Goal: Communication & Community: Ask a question

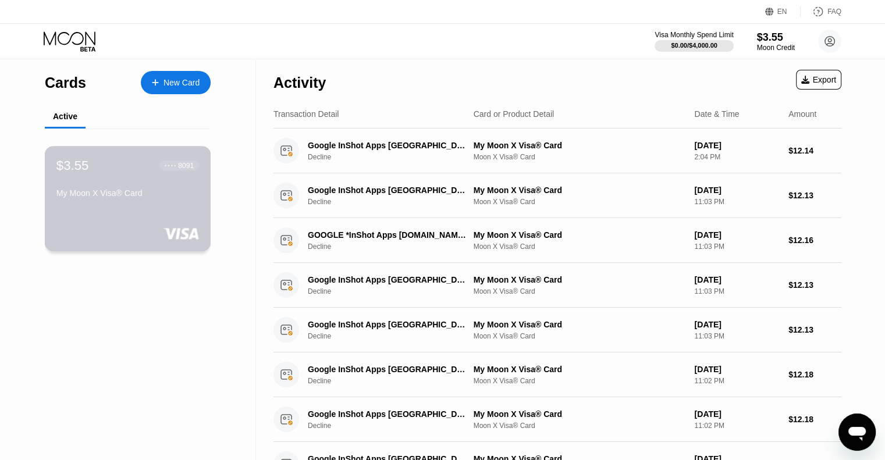
click at [91, 173] on div "$3.55 ● ● ● ● 8091" at bounding box center [127, 165] width 143 height 15
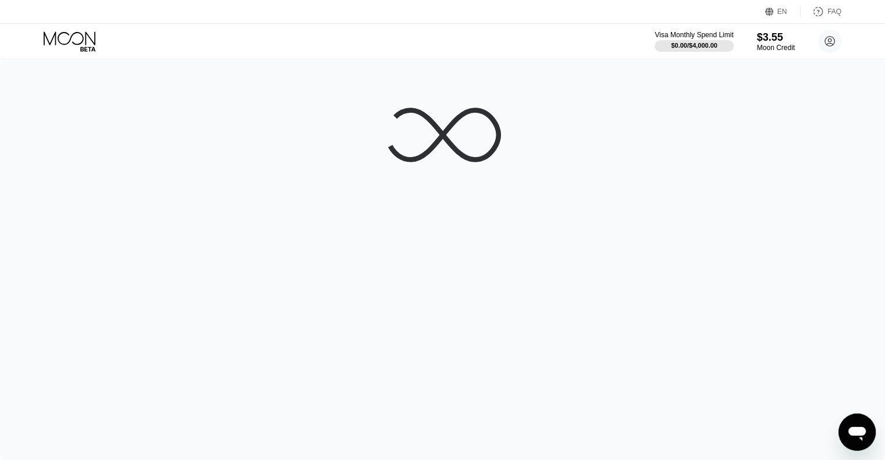
click at [91, 176] on div at bounding box center [442, 259] width 885 height 401
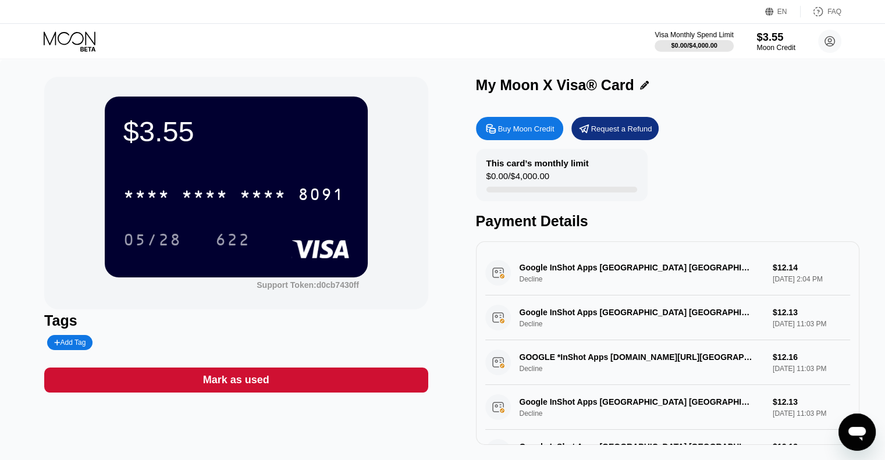
click at [776, 41] on div "$3.55" at bounding box center [775, 37] width 39 height 12
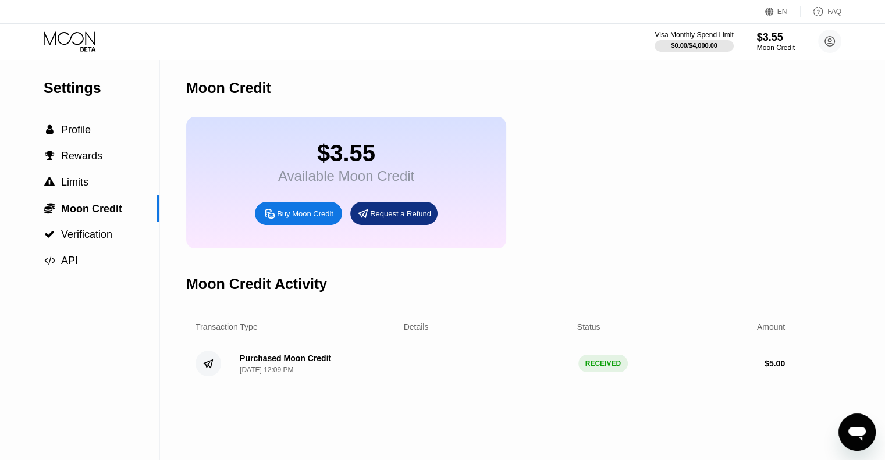
click at [357, 177] on div "Available Moon Credit" at bounding box center [346, 176] width 136 height 16
click at [90, 129] on span "Profile" at bounding box center [76, 130] width 30 height 12
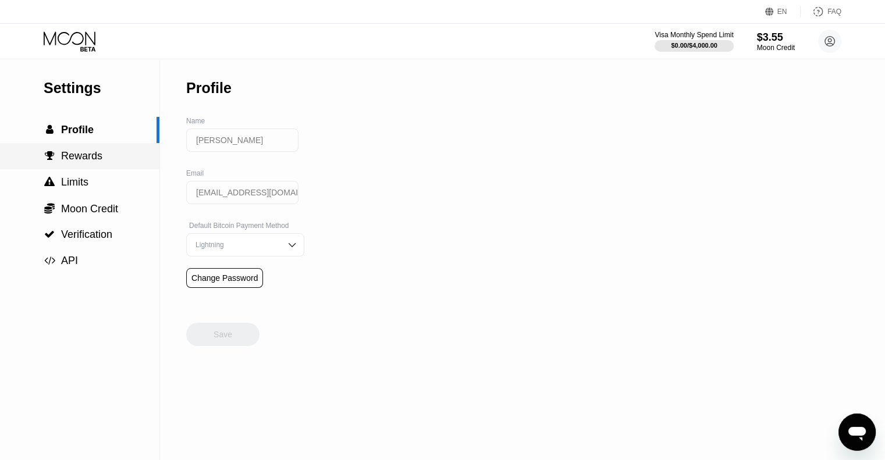
click at [86, 154] on div " Rewards" at bounding box center [79, 156] width 159 height 26
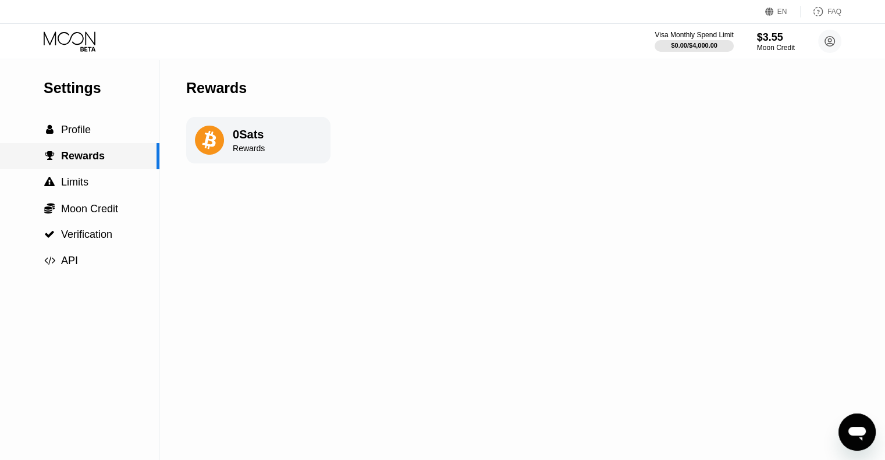
click at [86, 154] on span "Rewards" at bounding box center [83, 156] width 44 height 12
click at [93, 182] on div " Limits" at bounding box center [79, 182] width 159 height 12
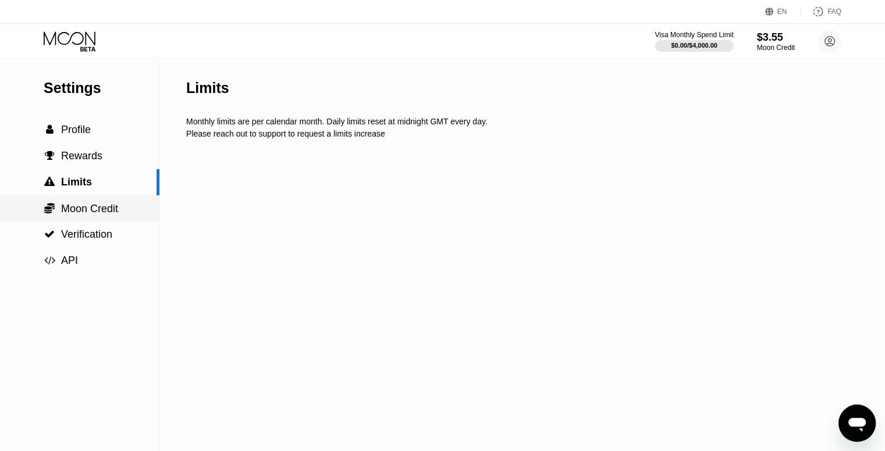
click at [95, 212] on span "Moon Credit" at bounding box center [89, 209] width 57 height 12
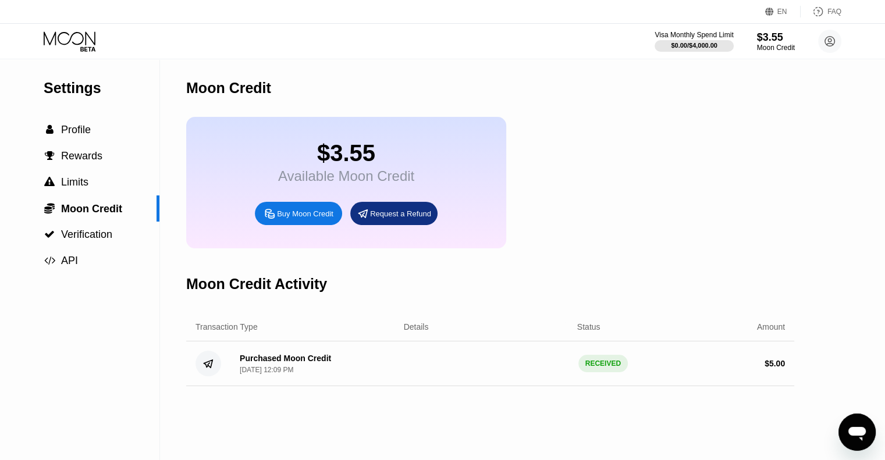
click at [284, 225] on div "Buy Moon Credit" at bounding box center [298, 213] width 87 height 23
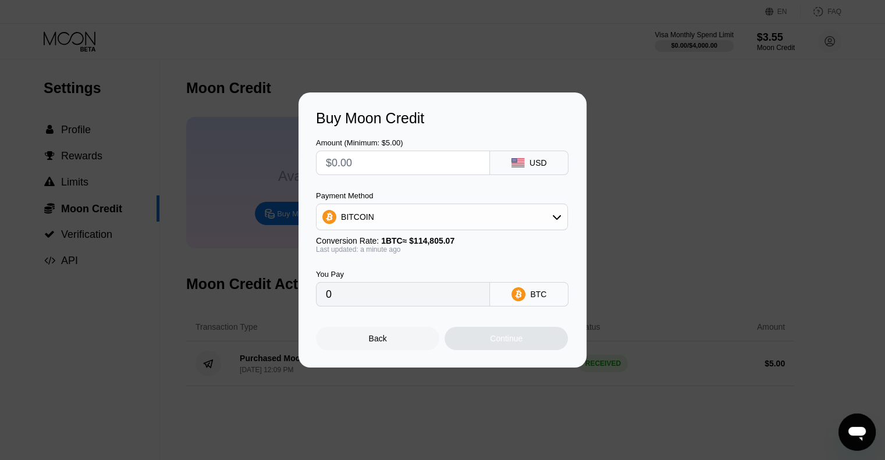
click at [222, 195] on div "Buy Moon Credit Amount (Minimum: $5.00) USD Payment Method BITCOIN Conversion R…" at bounding box center [442, 230] width 885 height 275
click at [383, 340] on div "Back" at bounding box center [378, 338] width 18 height 9
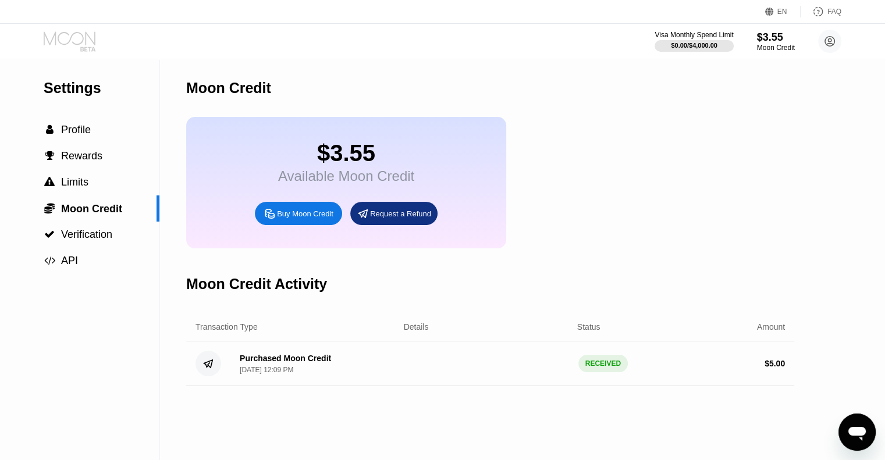
click at [76, 42] on icon at bounding box center [71, 41] width 54 height 20
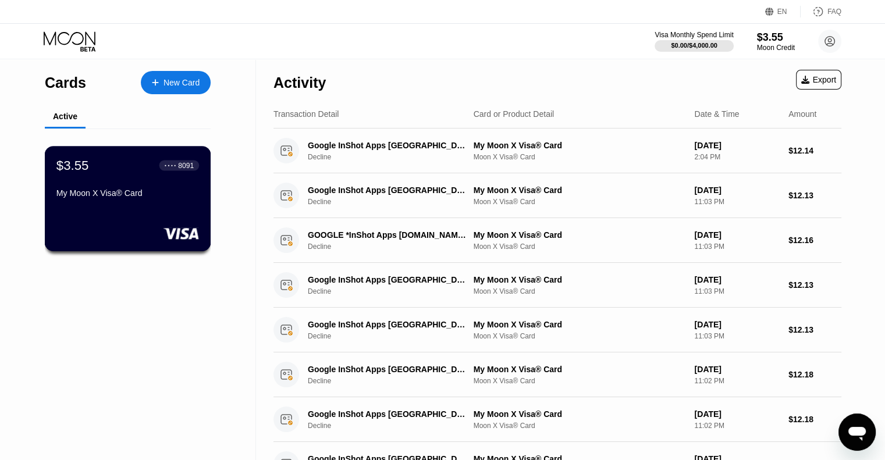
click at [155, 180] on div "$3.55 ● ● ● ● 8091 My Moon X Visa® Card" at bounding box center [127, 180] width 143 height 45
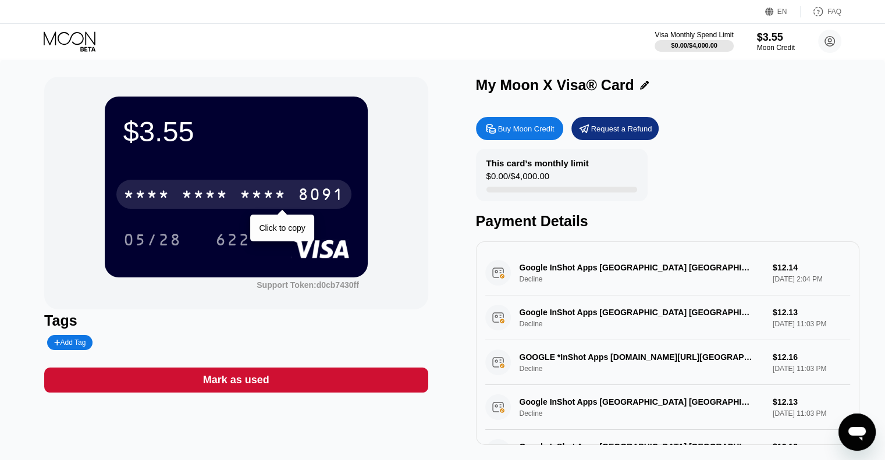
click at [279, 190] on div "* * * *" at bounding box center [263, 196] width 47 height 19
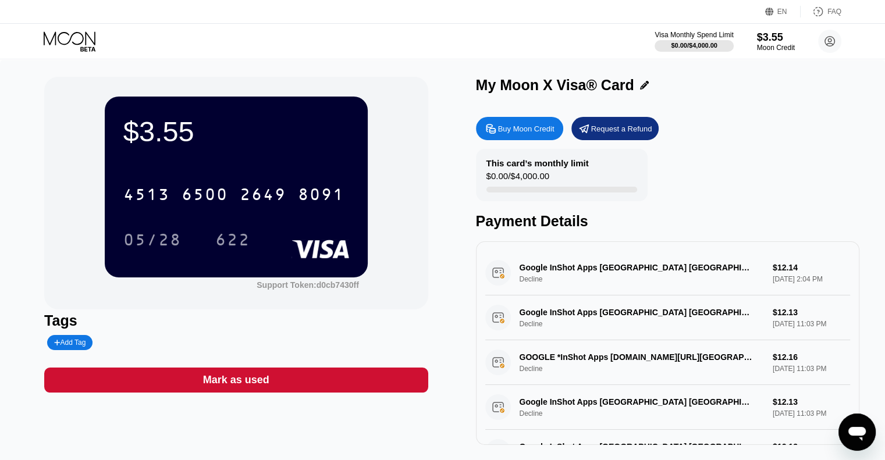
click at [527, 130] on div "Buy Moon Credit" at bounding box center [526, 129] width 56 height 10
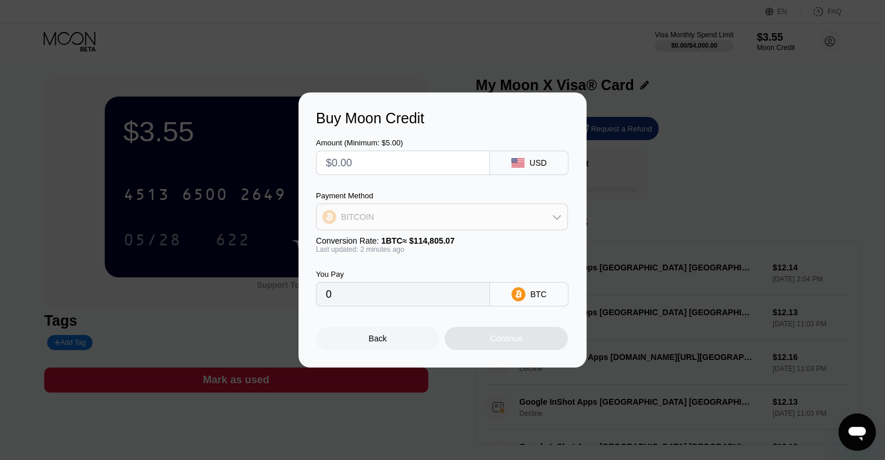
click at [517, 215] on div "BITCOIN" at bounding box center [441, 216] width 251 height 23
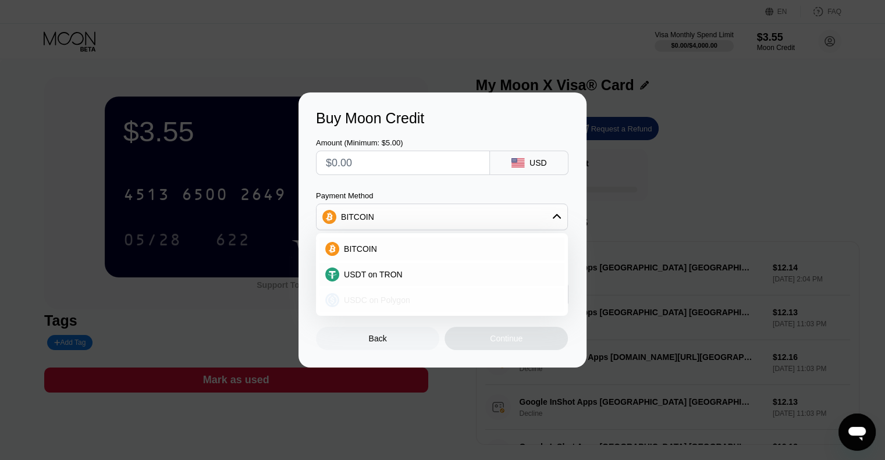
click at [443, 305] on div "USDC on Polygon" at bounding box center [448, 300] width 219 height 9
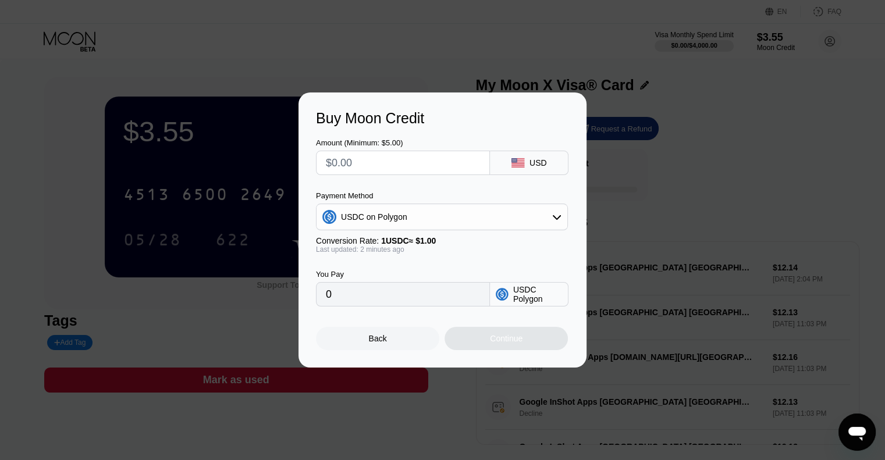
click at [408, 165] on input "text" at bounding box center [403, 162] width 154 height 23
type input "$1"
type input "1.00000000"
type input "$1.5"
type input "1.50000000"
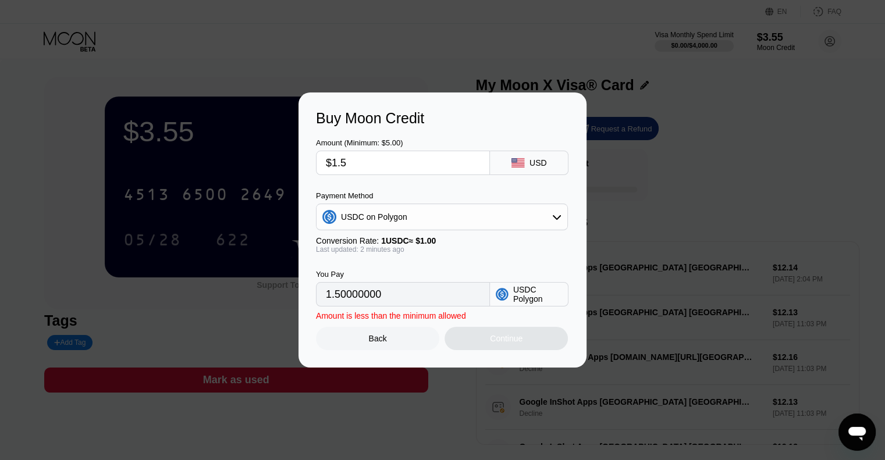
type input "$1."
type input "1.00000000"
type input "$1"
type input "0"
type input "$1"
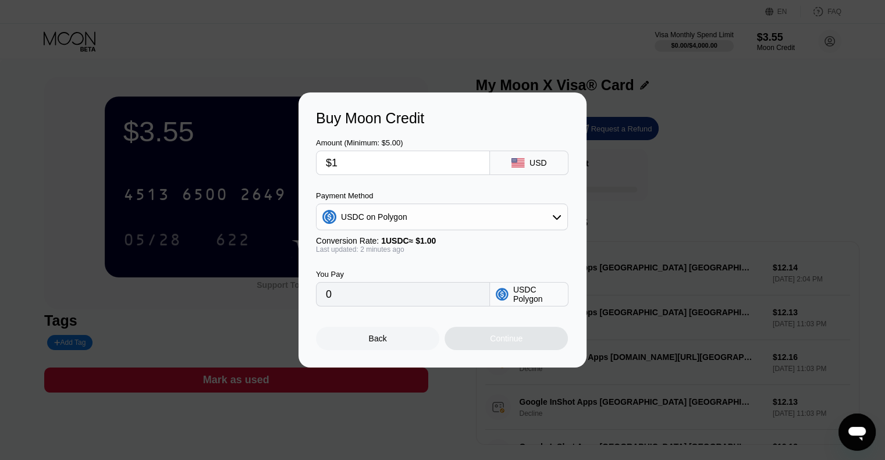
type input "1.00000000"
type input "0"
type input "$2"
type input "2.00000000"
type input "0"
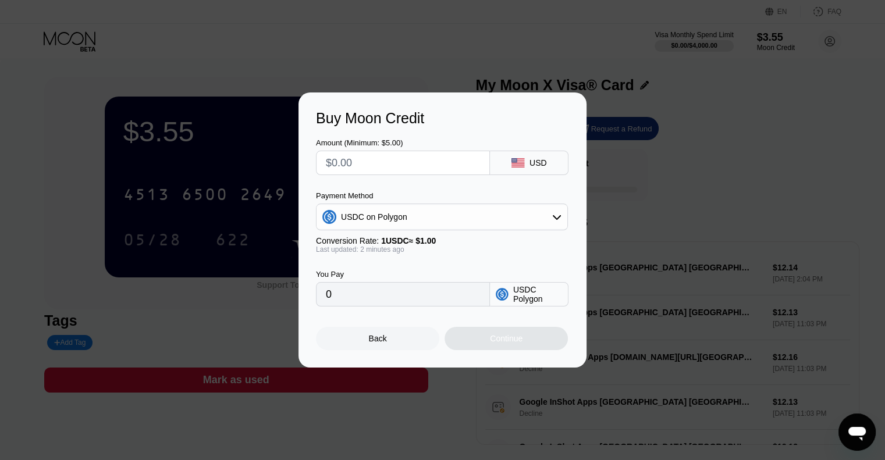
type input "$3"
type input "3.00000000"
type input "0"
type input "$4"
type input "4.00000000"
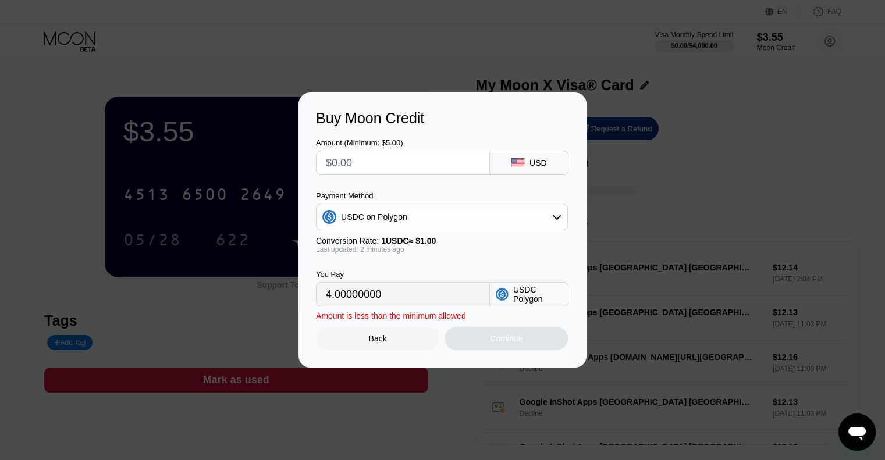
type input "0"
type input "$5"
type input "5.00000000"
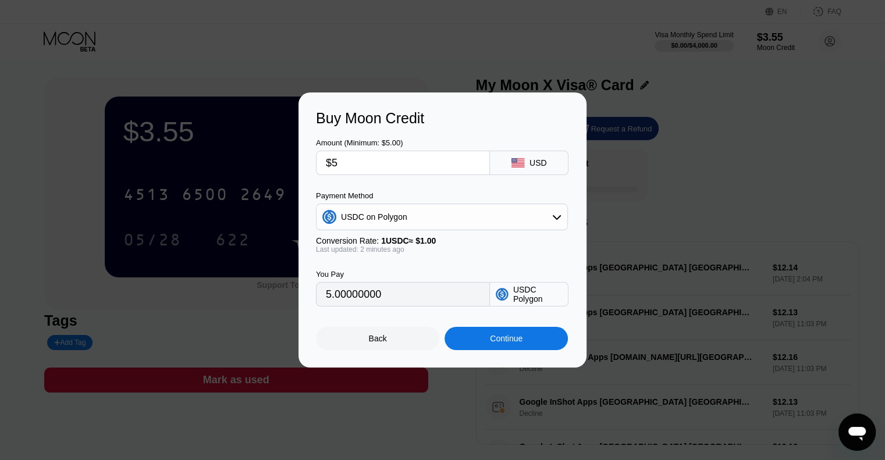
type input "$5"
click at [505, 350] on div "Continue" at bounding box center [505, 338] width 123 height 23
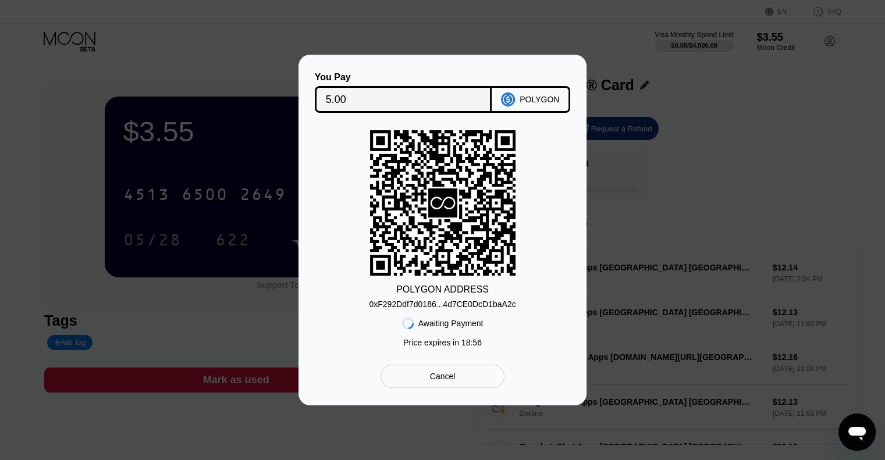
click at [503, 307] on div "0xF292Ddf7d0186...4d7CE0DcD1baA2c" at bounding box center [442, 304] width 147 height 9
click at [435, 305] on div "0xF292Ddf7d0186...4d7CE0DcD1baA2c" at bounding box center [442, 304] width 147 height 9
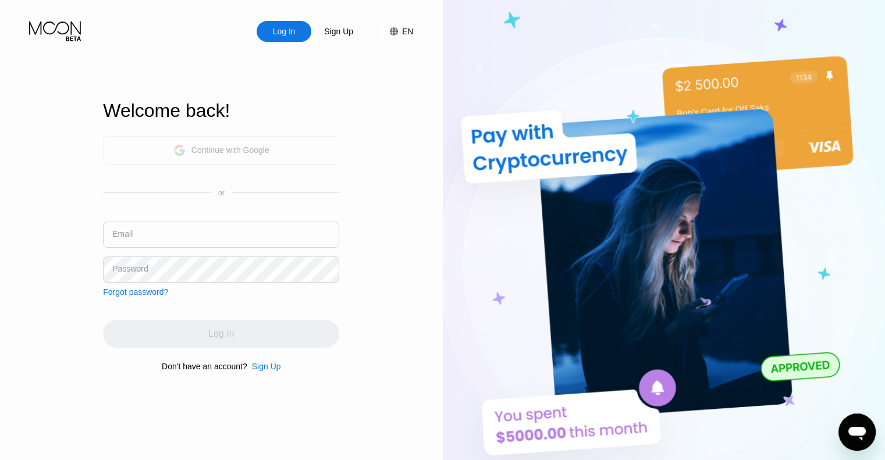
click at [257, 150] on div "Continue with Google" at bounding box center [230, 149] width 78 height 9
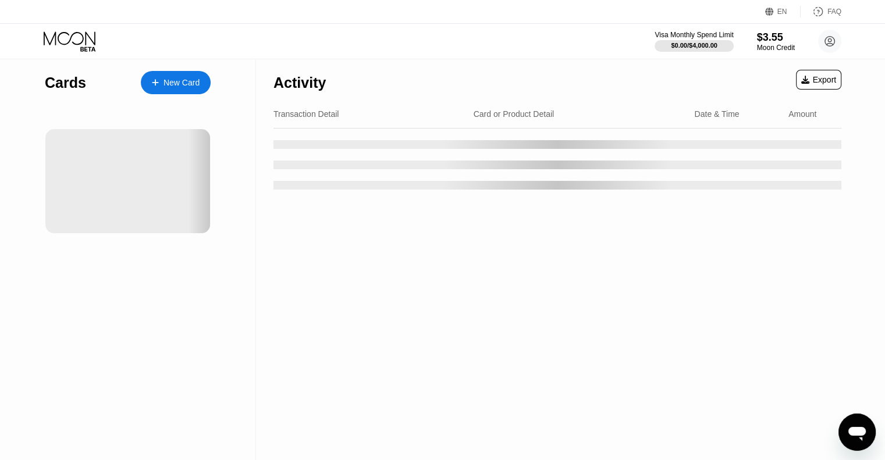
click at [850, 438] on icon "Open messaging window" at bounding box center [856, 432] width 21 height 21
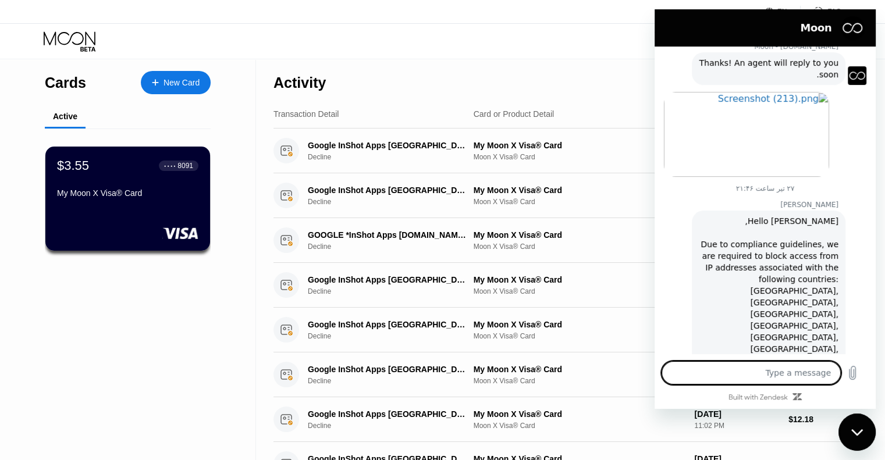
scroll to position [181, 0]
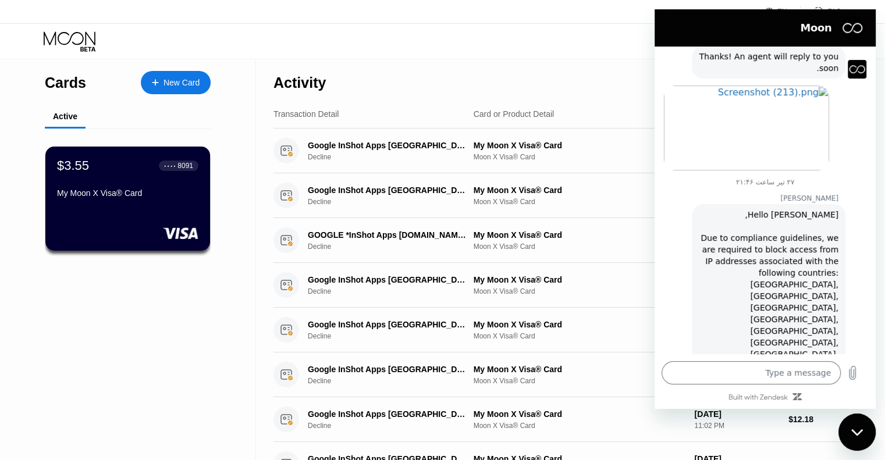
click at [572, 88] on div "Activity Export" at bounding box center [557, 79] width 568 height 41
click at [144, 230] on div at bounding box center [127, 233] width 143 height 12
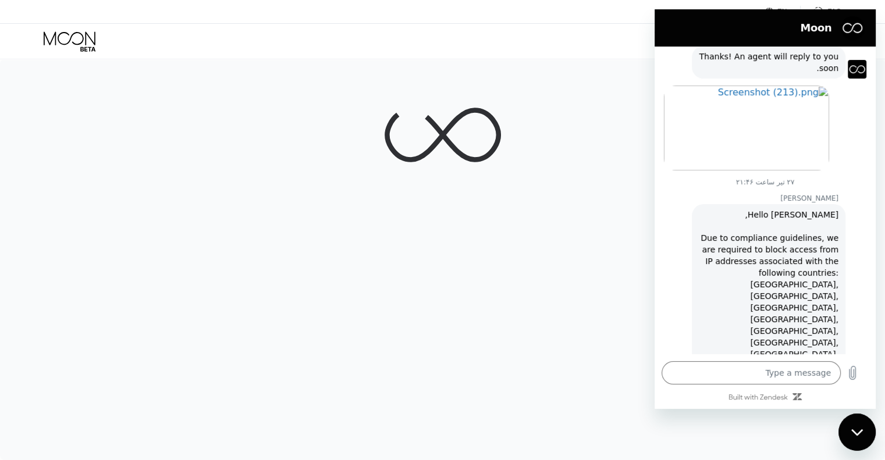
click at [593, 47] on div "Visa Monthly Spend Limit $0.00 / $4,000.00 $3.55 Moon Credit KORE Jonobi korejo…" at bounding box center [442, 41] width 885 height 35
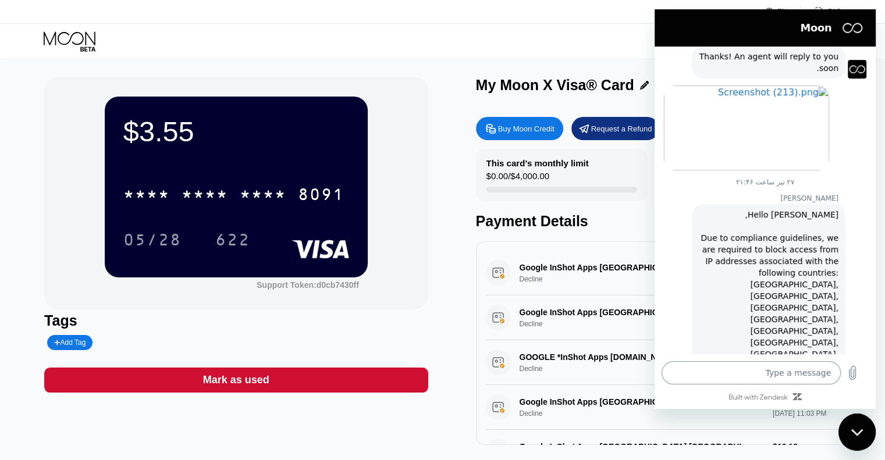
click at [724, 372] on textarea at bounding box center [750, 372] width 179 height 23
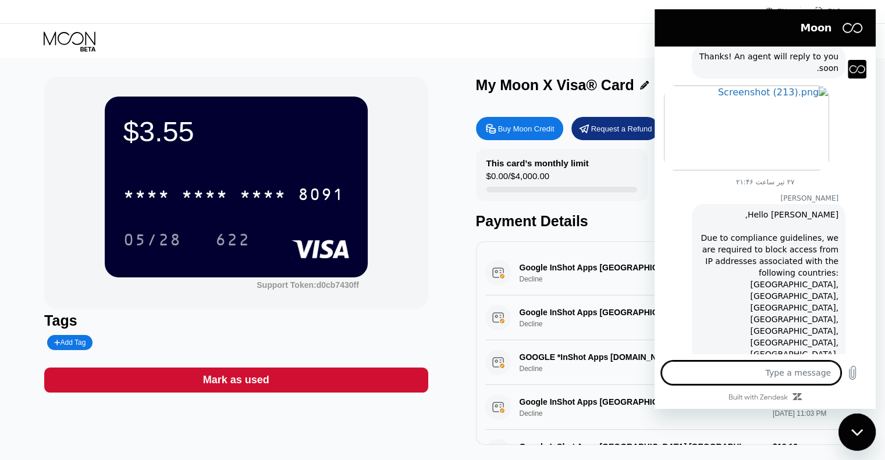
type textarea "h"
type textarea "x"
type textarea "hi"
type textarea "x"
type textarea "hi"
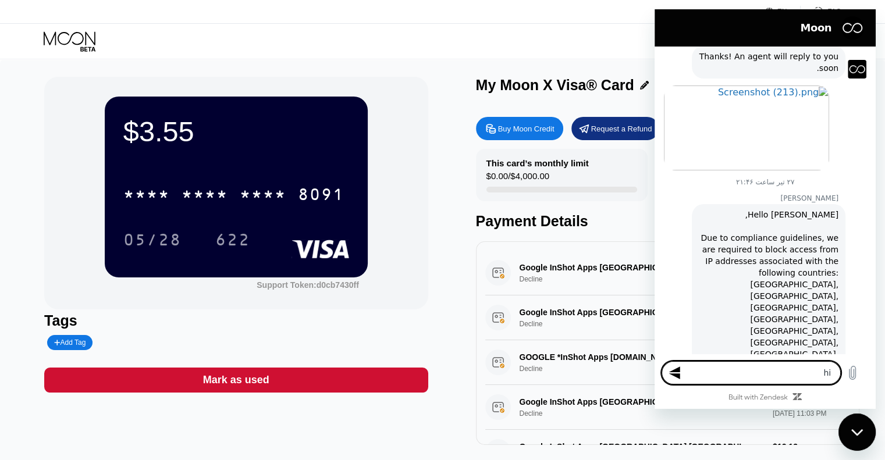
type textarea "x"
type textarea "hi i"
type textarea "x"
type textarea "hi i"
type textarea "x"
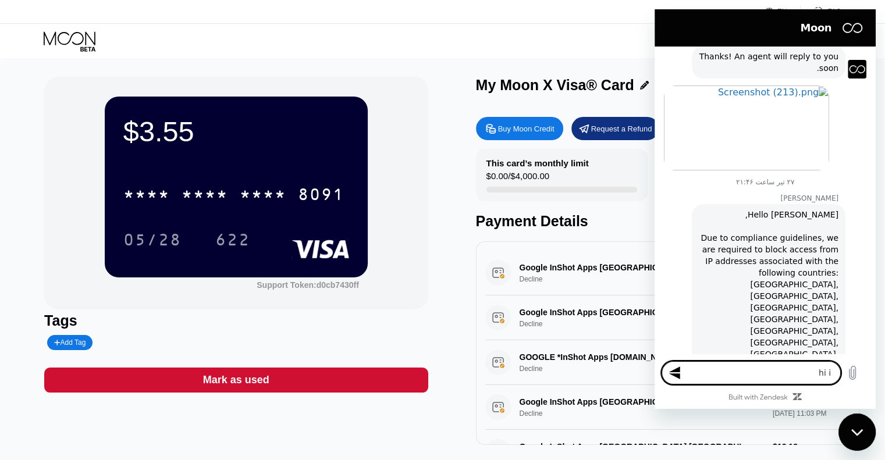
type textarea "hi i p"
type textarea "x"
paste textarea "I recharged my account with $5, but I haven't received it."
type textarea "hi i pI recharged my account with $5, but I haven't received it."
type textarea "x"
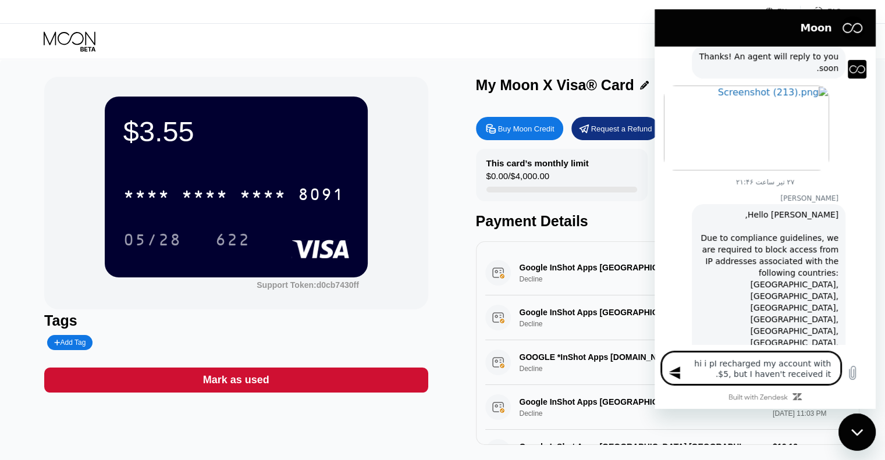
type textarea "hi i pI recharged my account with $5, but I haven't received it."
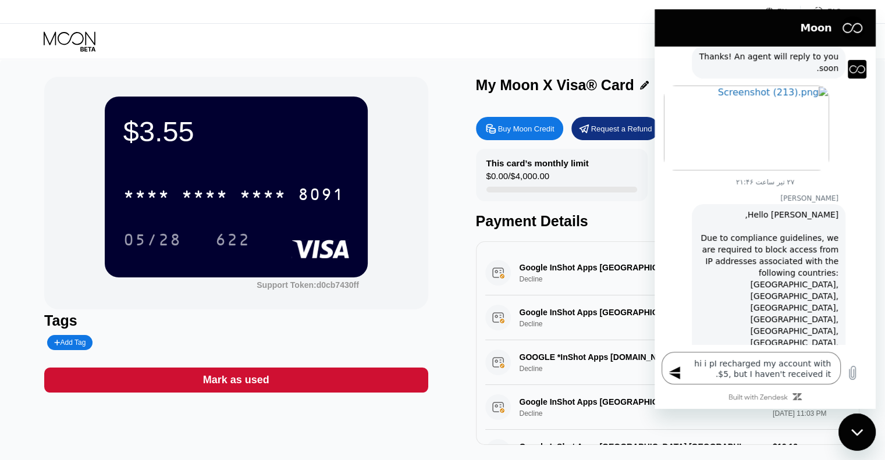
click at [674, 372] on icon "Send message" at bounding box center [673, 373] width 11 height 13
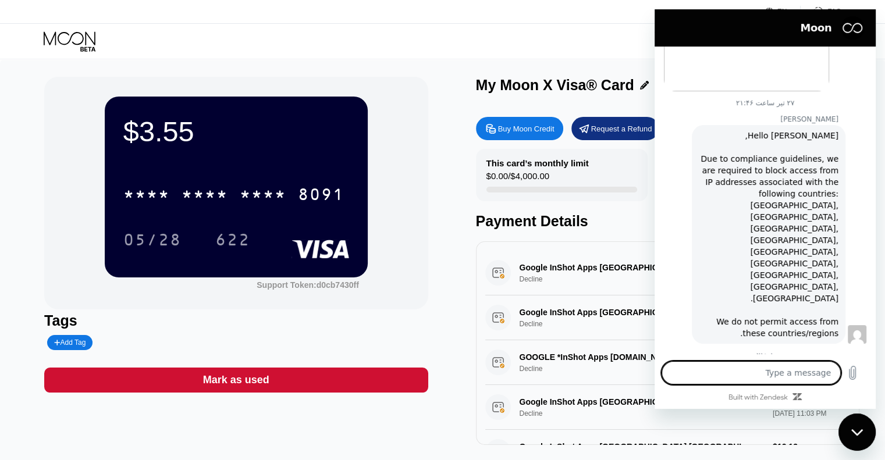
scroll to position [258, 0]
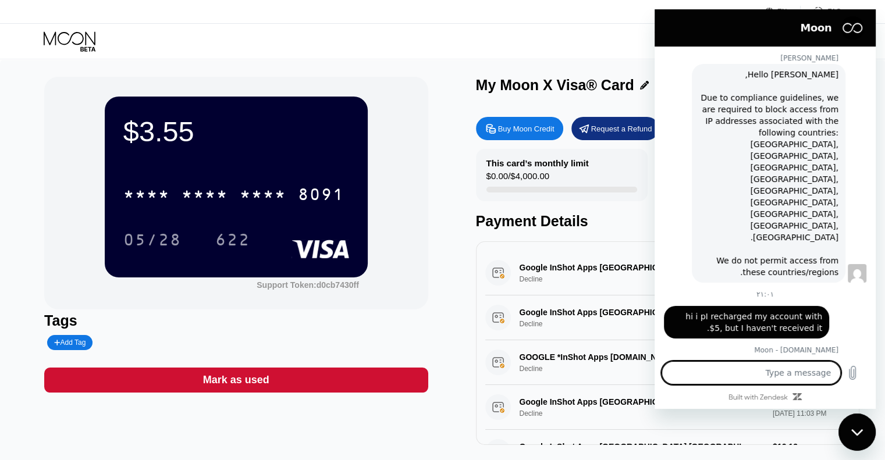
type textarea "x"
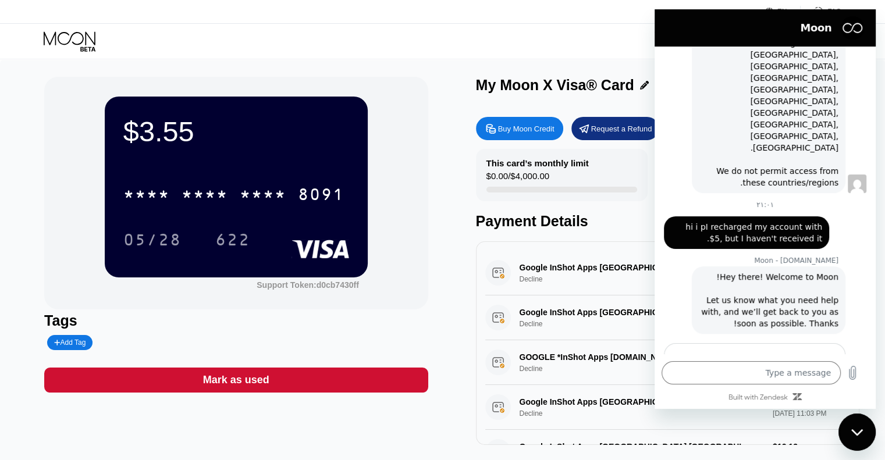
scroll to position [0, -65]
type input "I recharged my account with $5, but I haven't received it."
click at [699, 403] on button "Send" at bounding box center [694, 414] width 40 height 23
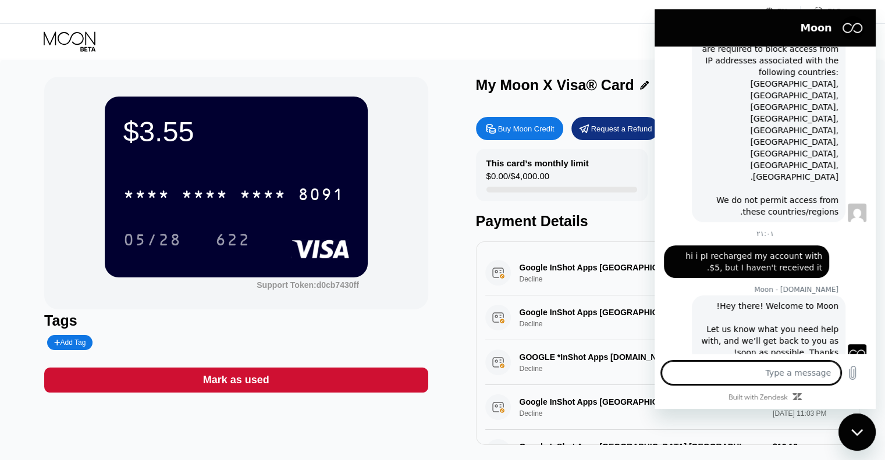
scroll to position [407, 0]
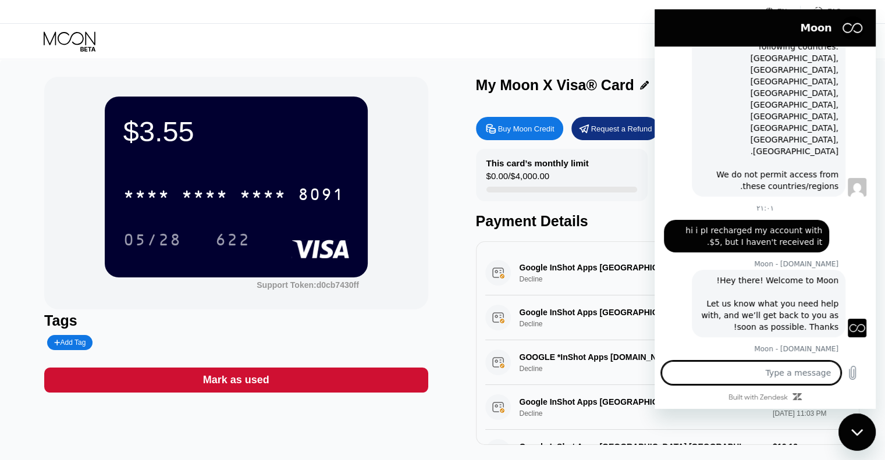
type textarea "x"
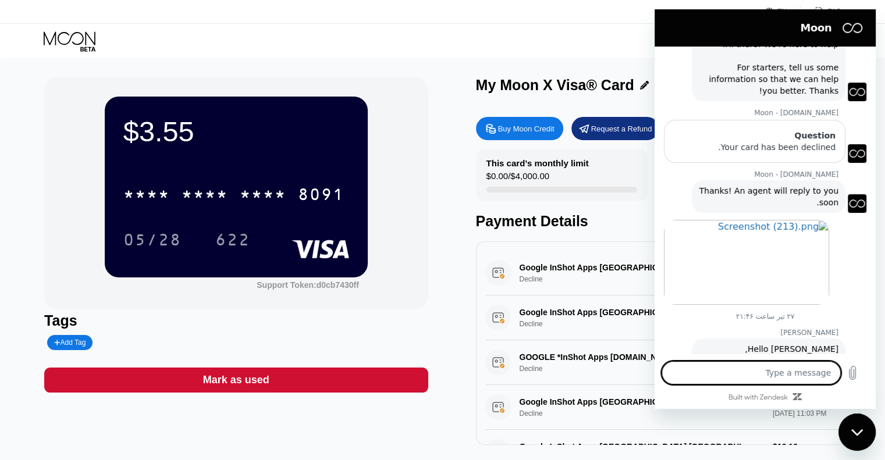
scroll to position [0, 0]
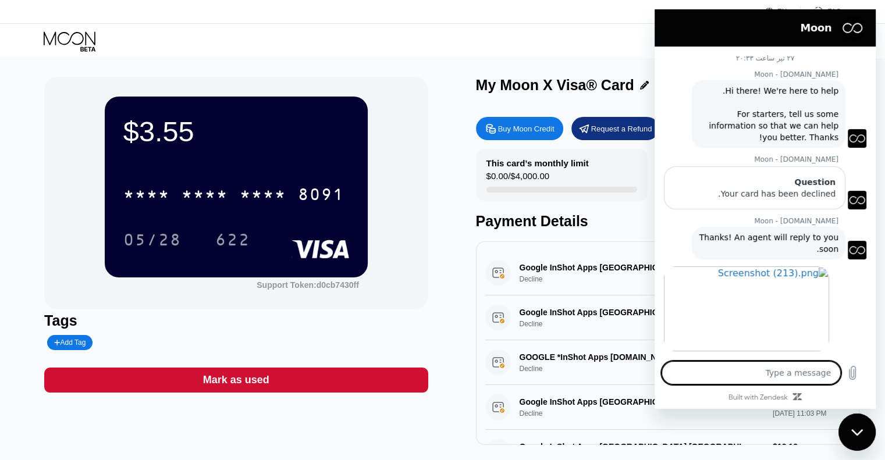
click at [411, 17] on div "EN Language Select an item Save FAQ" at bounding box center [442, 12] width 885 height 24
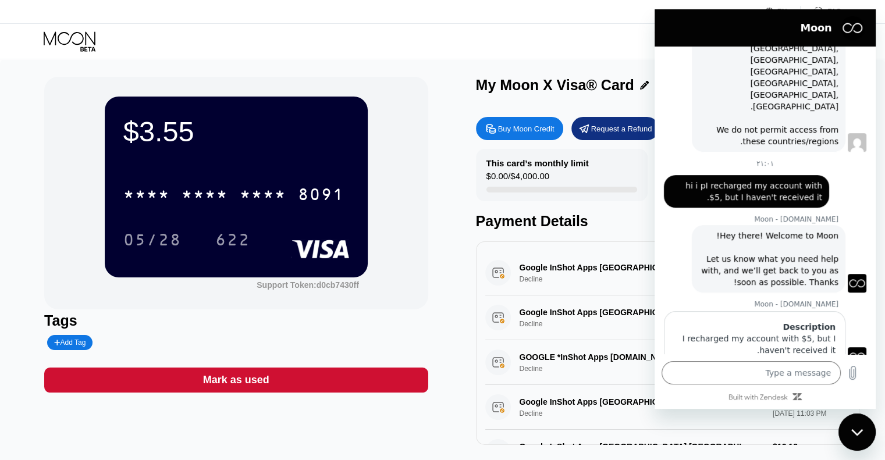
scroll to position [456, 0]
